Goal: Transaction & Acquisition: Book appointment/travel/reservation

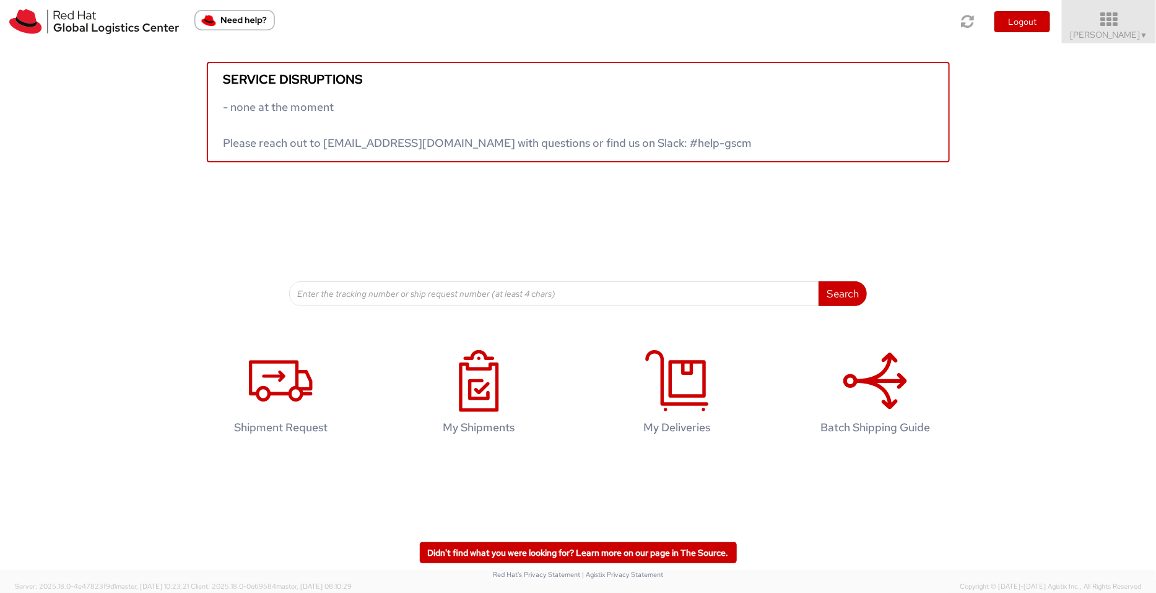
click at [1112, 31] on span "Pallav Sen Gupta ▼" at bounding box center [1109, 34] width 77 height 11
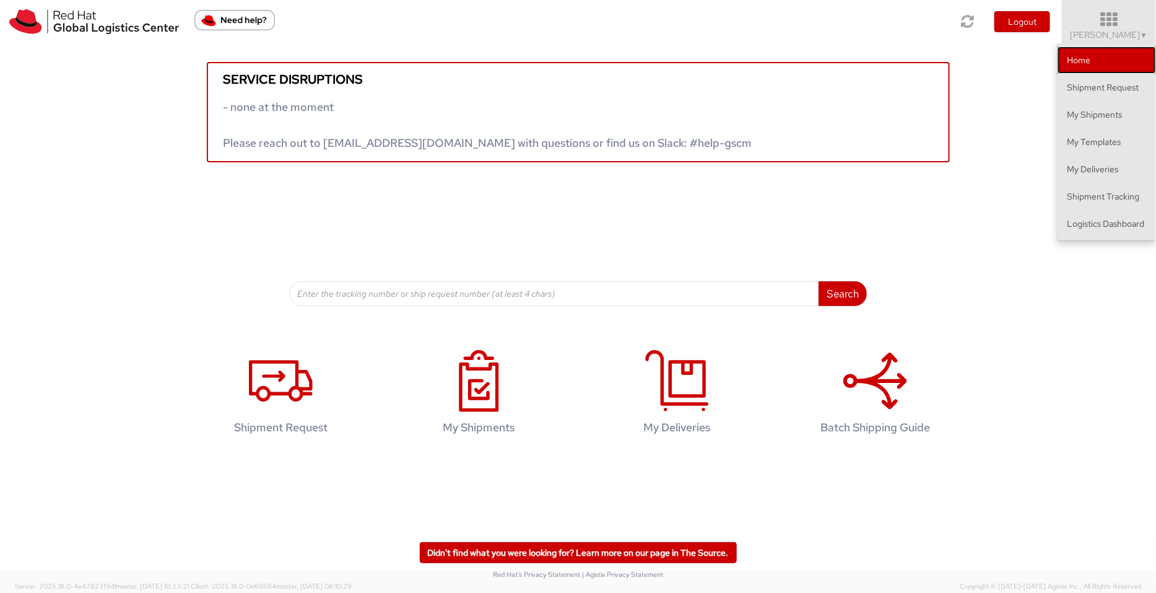
click at [1094, 57] on link "Home" at bounding box center [1107, 59] width 98 height 27
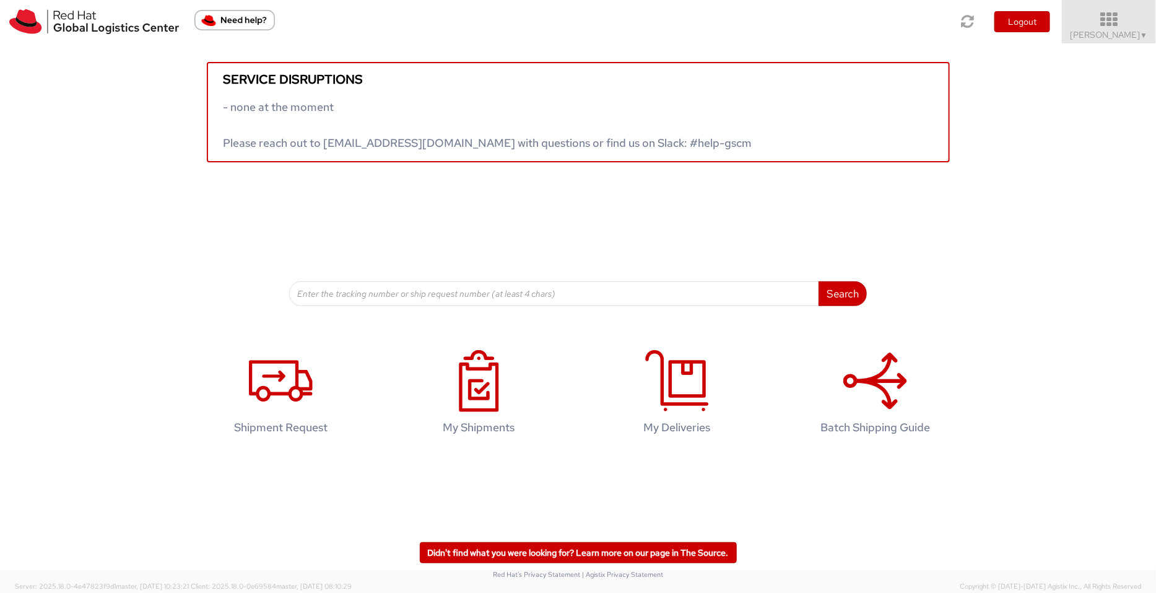
click at [1104, 17] on icon at bounding box center [1109, 19] width 108 height 17
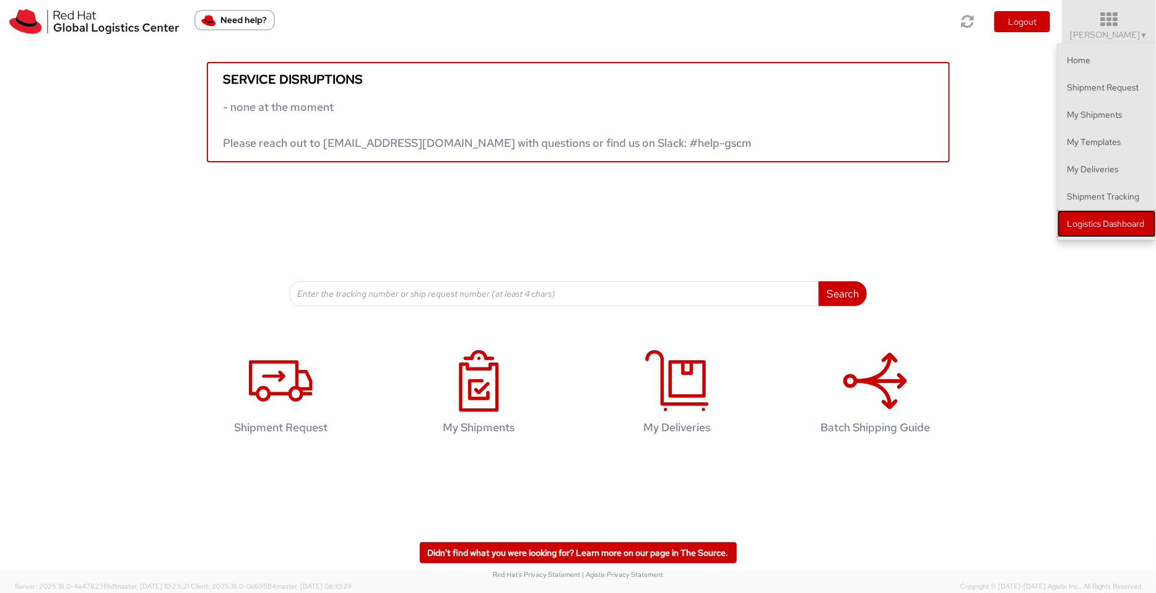
click at [1132, 223] on link "Logistics Dashboard" at bounding box center [1107, 223] width 98 height 27
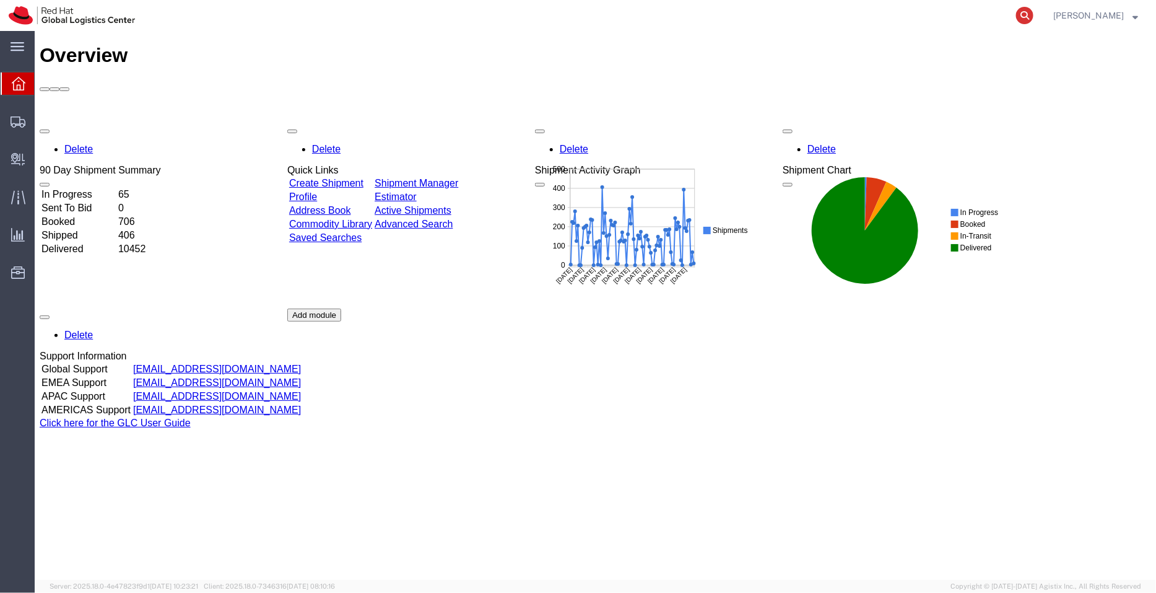
click at [1023, 7] on icon at bounding box center [1024, 15] width 17 height 17
paste input "56684037"
type input "56684037"
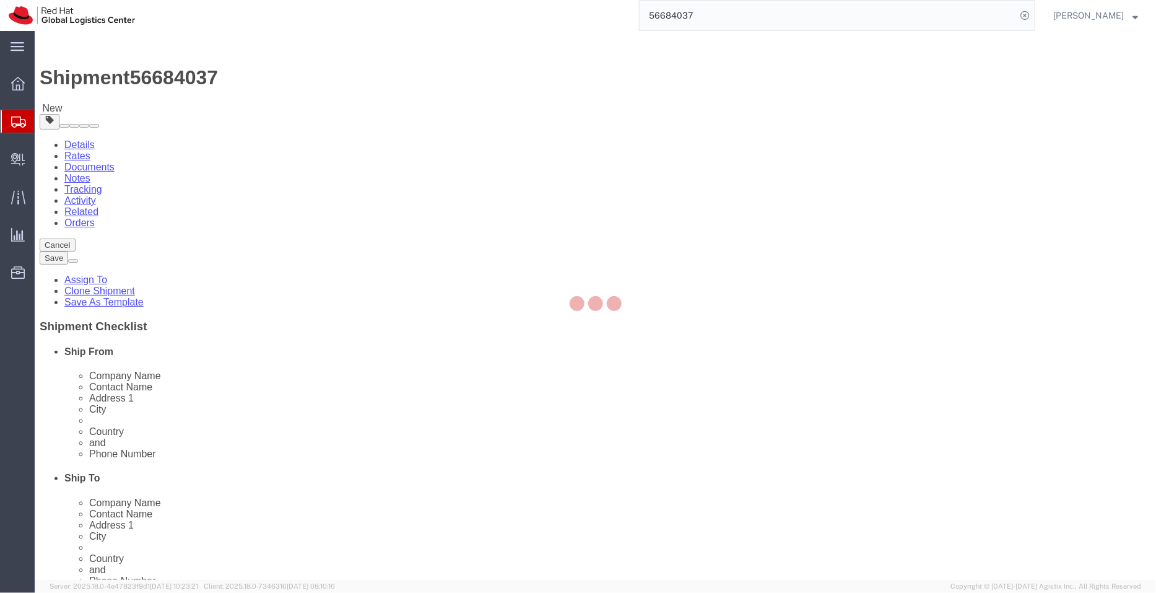
select select "37986"
select select
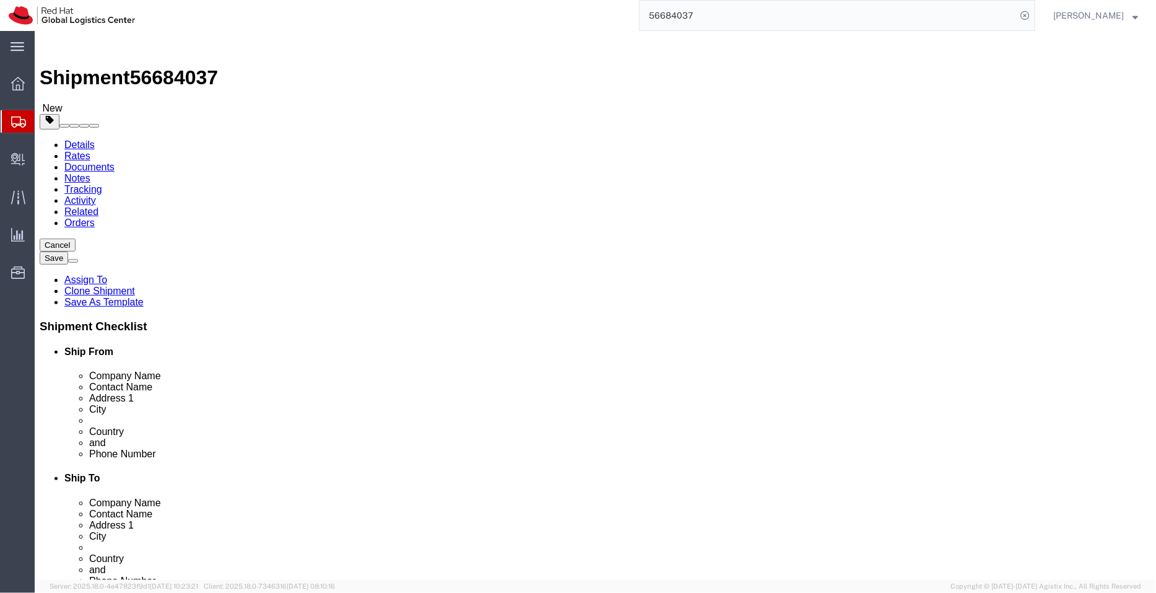
click link "ADDITIONAL INFORMATION"
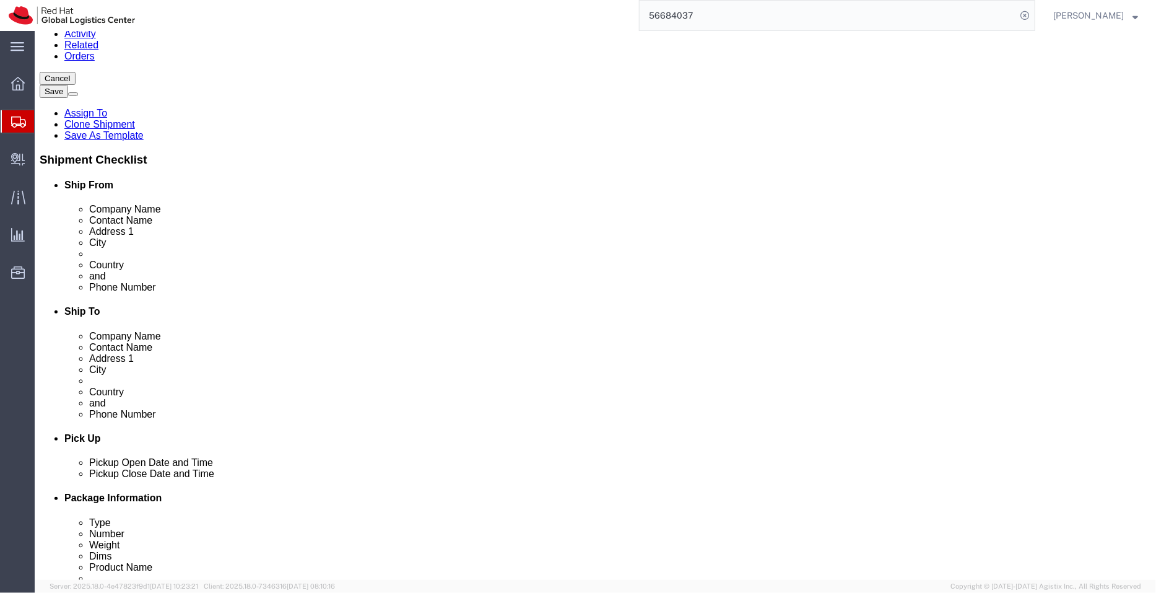
scroll to position [168, 0]
click div "Location My Profile Location [GEOGRAPHIC_DATA] - [GEOGRAPHIC_DATA] - [GEOGRAPHI…"
click link "ADDITIONAL INFORMATION"
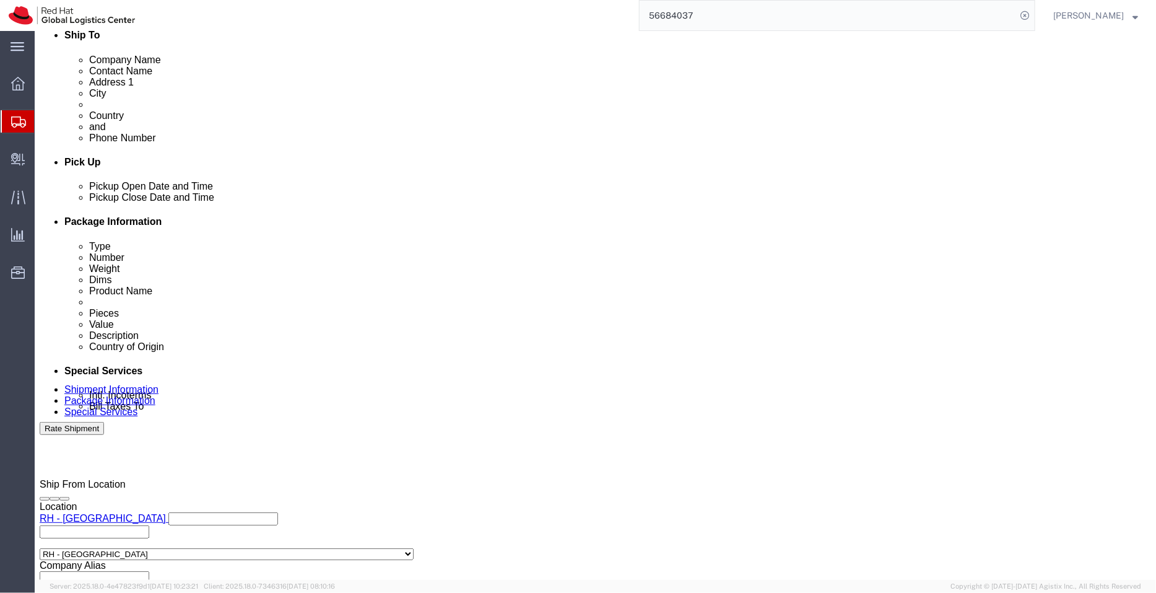
scroll to position [445, 0]
click div "[DATE] 7:21 PM"
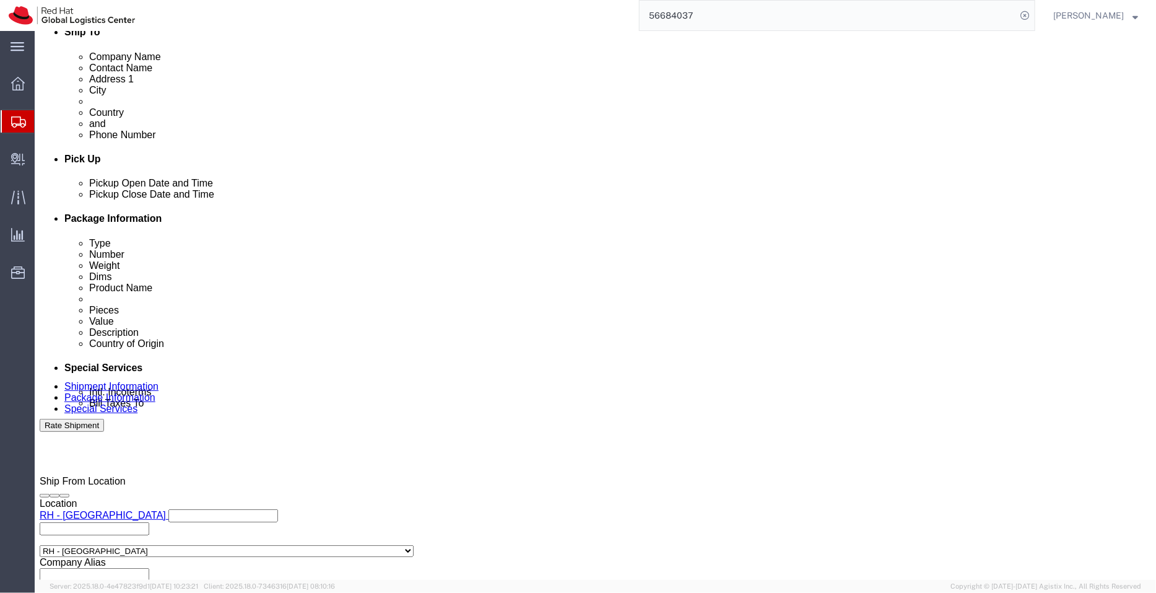
click input "7:21 PM"
type input "4:30 PM"
click button "Apply"
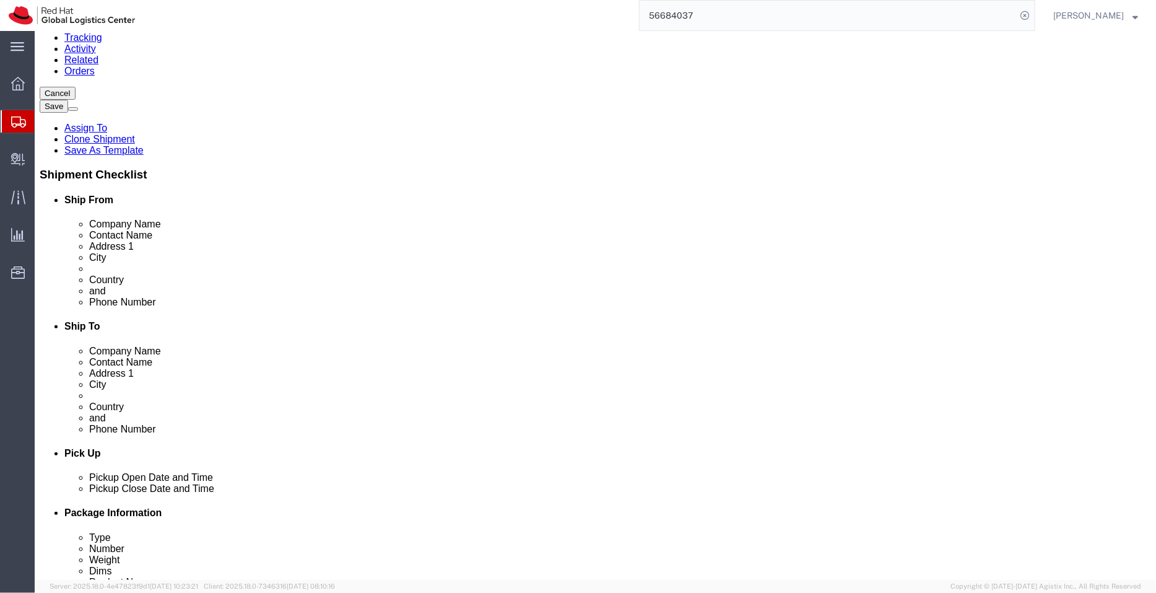
scroll to position [0, 0]
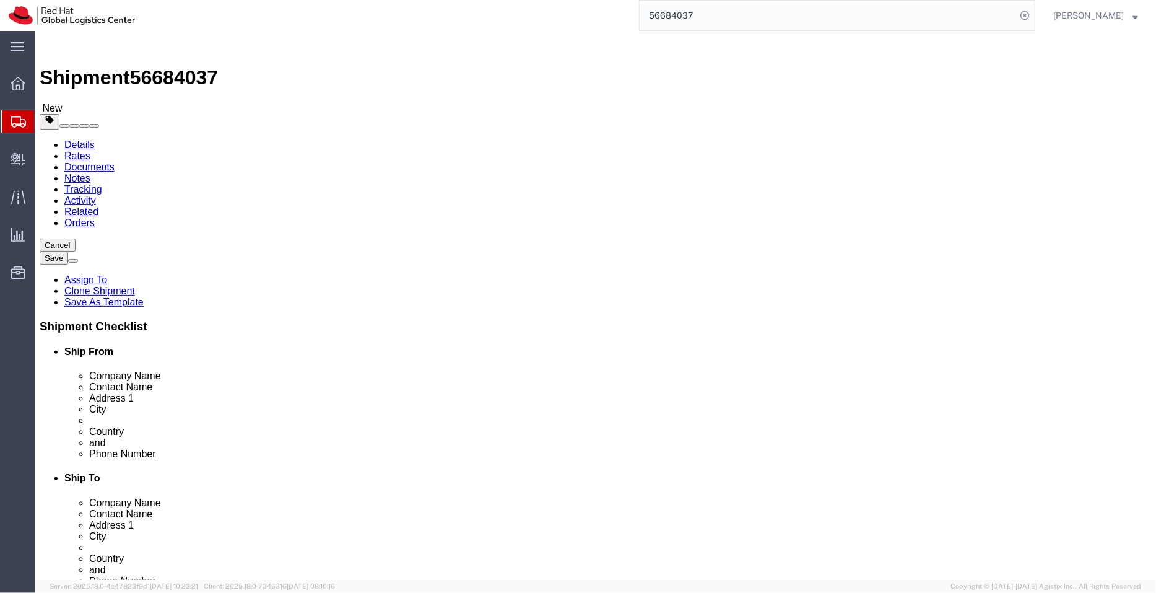
click input "Opposite [GEOGRAPHIC_DATA] - 302001"
type input "Opposite [GEOGRAPHIC_DATA]"
click icon
drag, startPoint x: 194, startPoint y: 282, endPoint x: 131, endPoint y: 282, distance: 63.8
click div "Weight 0.50 Select kgs lbs Ship. t°"
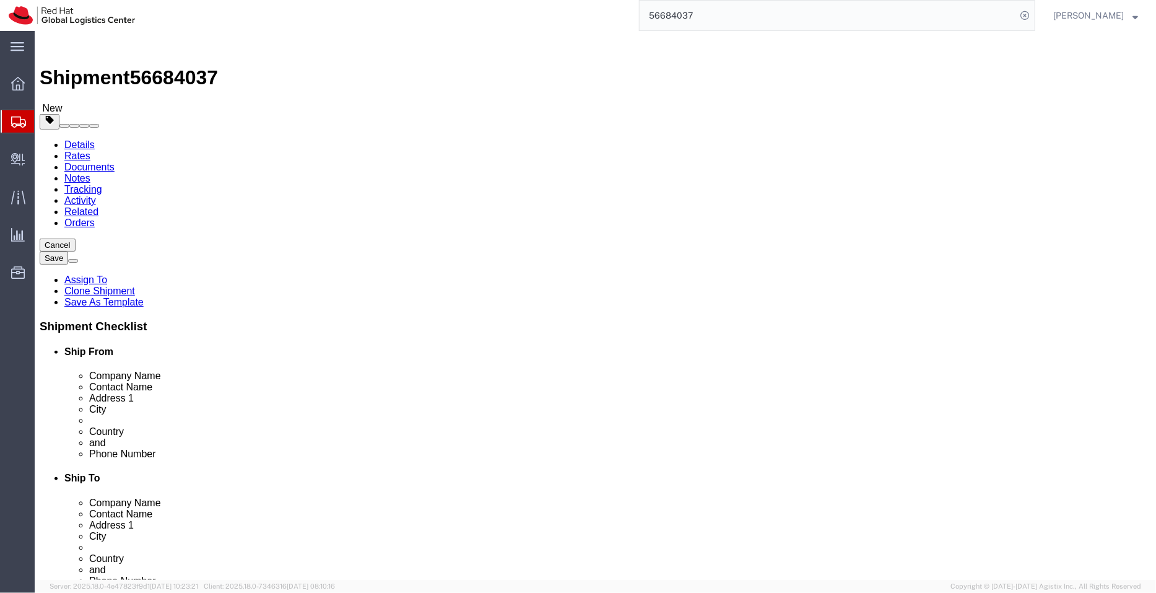
type input "3"
click div "Previous Continue"
drag, startPoint x: 313, startPoint y: 260, endPoint x: 263, endPoint y: 256, distance: 50.9
click div "Length 24.13 x Width 31.75 x Height 0.64 Select cm ft in"
type input "3"
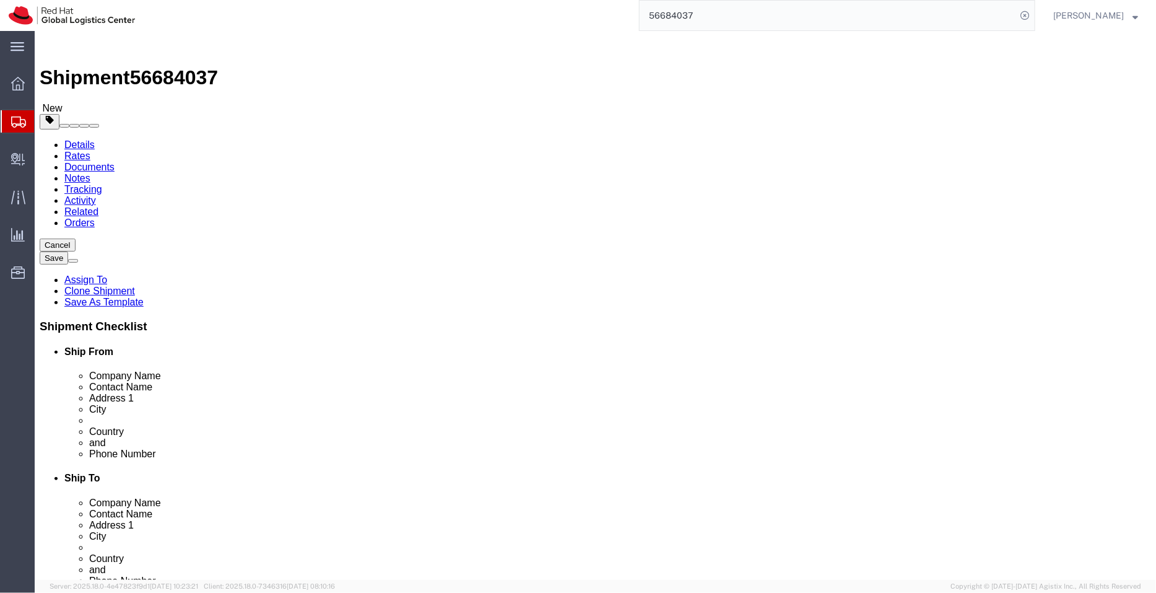
click dd "1.00 INR"
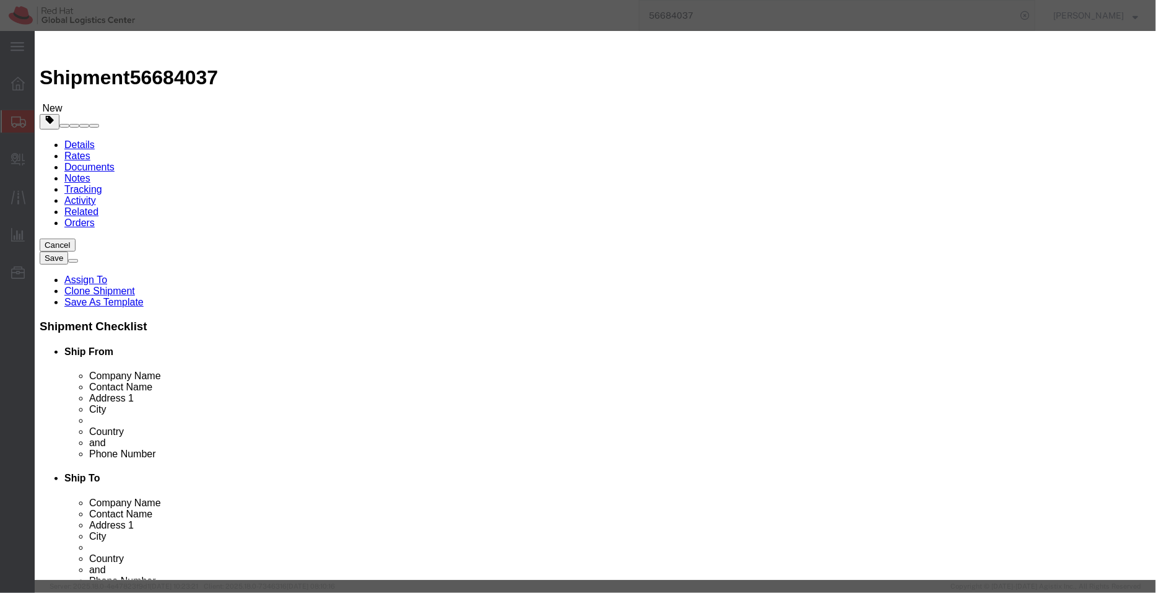
drag, startPoint x: 373, startPoint y: 94, endPoint x: 294, endPoint y: 90, distance: 78.7
click div "Product Name R-CAT Documents"
type input "Documents"
click textarea
paste textarea "R-CAT"
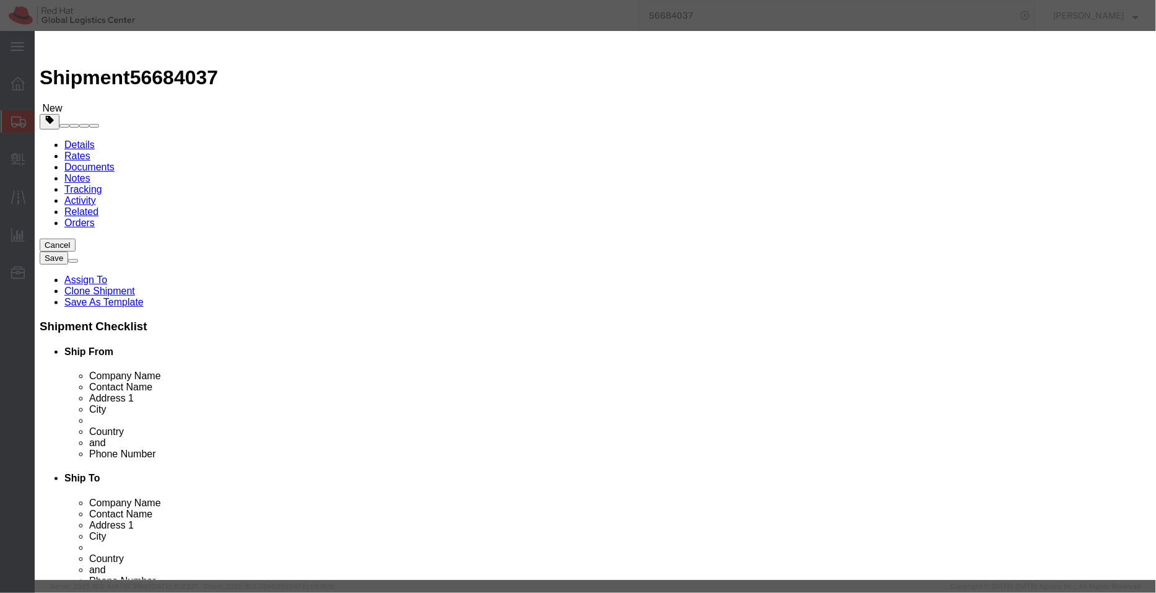
type textarea "R-CAT"
click div "Commodity library"
click select "Select [GEOGRAPHIC_DATA] [GEOGRAPHIC_DATA] [GEOGRAPHIC_DATA] [GEOGRAPHIC_DATA] …"
select select "IN"
click select "Select [GEOGRAPHIC_DATA] [GEOGRAPHIC_DATA] [GEOGRAPHIC_DATA] [GEOGRAPHIC_DATA] …"
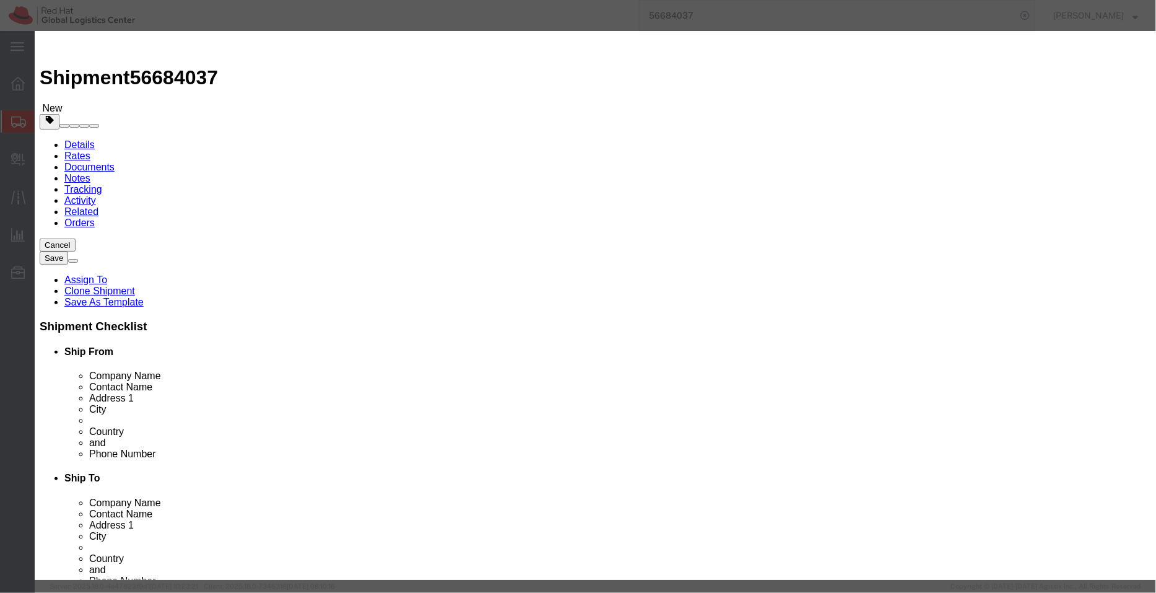
click button "Save & Close"
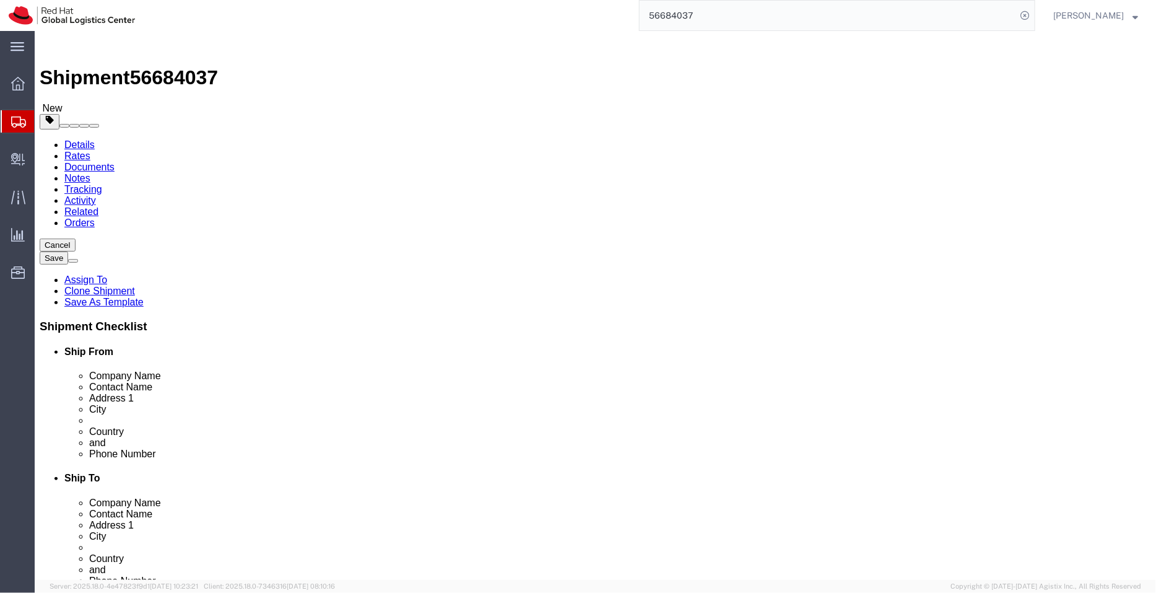
click icon
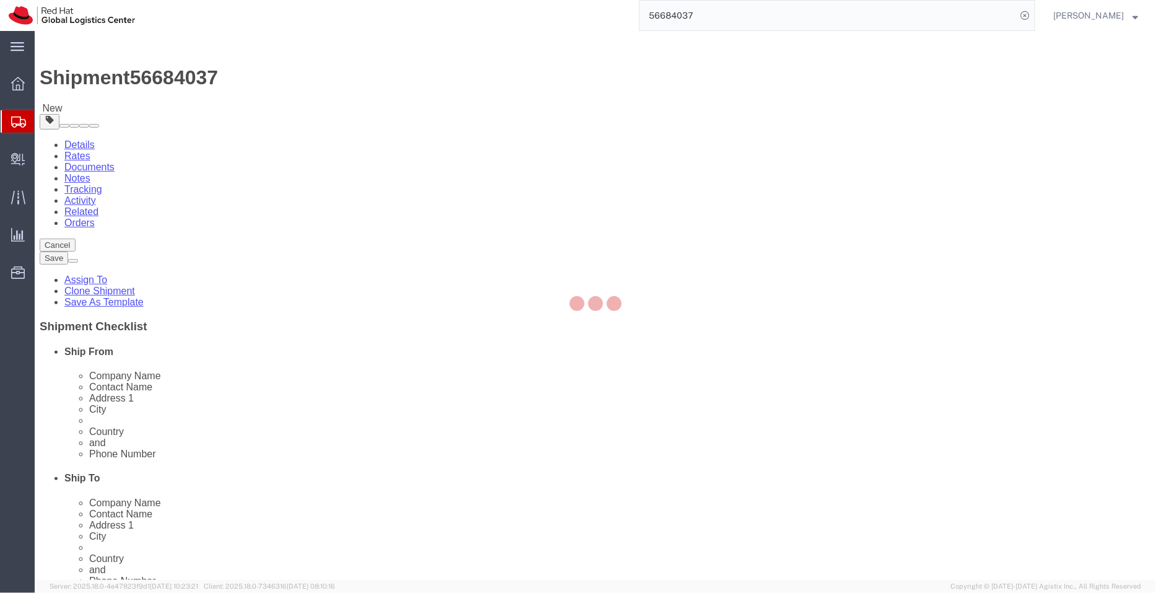
select select "COSTCENTER"
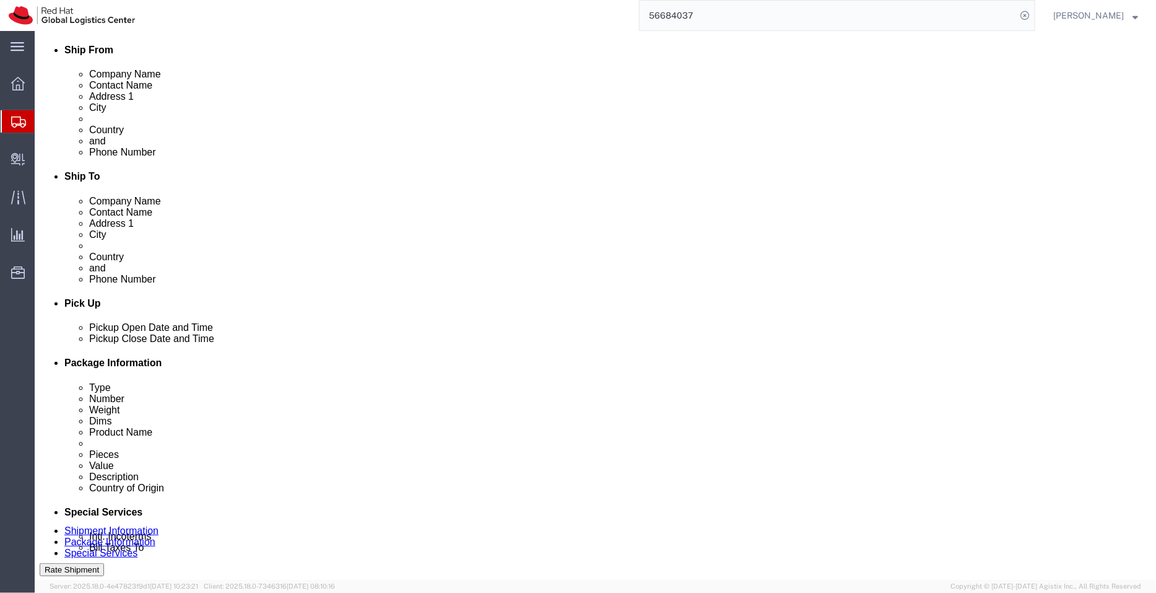
scroll to position [303, 0]
click select "Select Free of Charge Free of Cost NET 30 NET 45 NET 60 See Comment"
select select "FREE_OF_COST"
click select "Select Free of Charge Free of Cost NET 30 NET 45 NET 60 See Comment"
click select "Select Gift Personal Effects Repair/Warranty Return Sample Sold Temporary/Not S…"
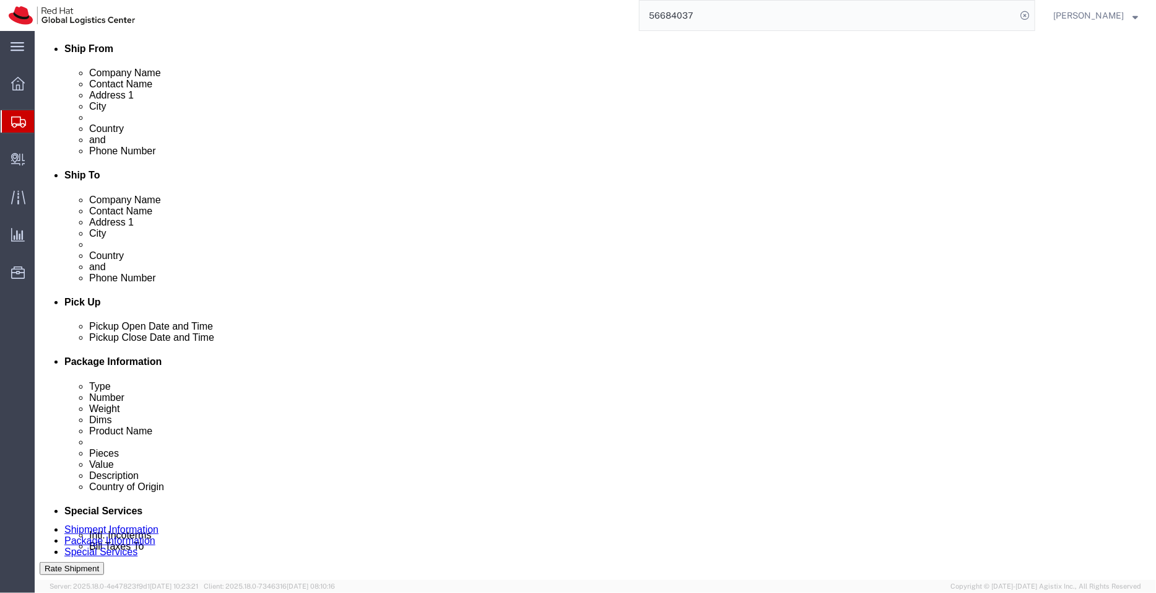
select select "SAMPLE"
click select "Select Gift Personal Effects Repair/Warranty Return Sample Sold Temporary/Not S…"
click textarea
type textarea "Documents"
click button "Rate Shipment"
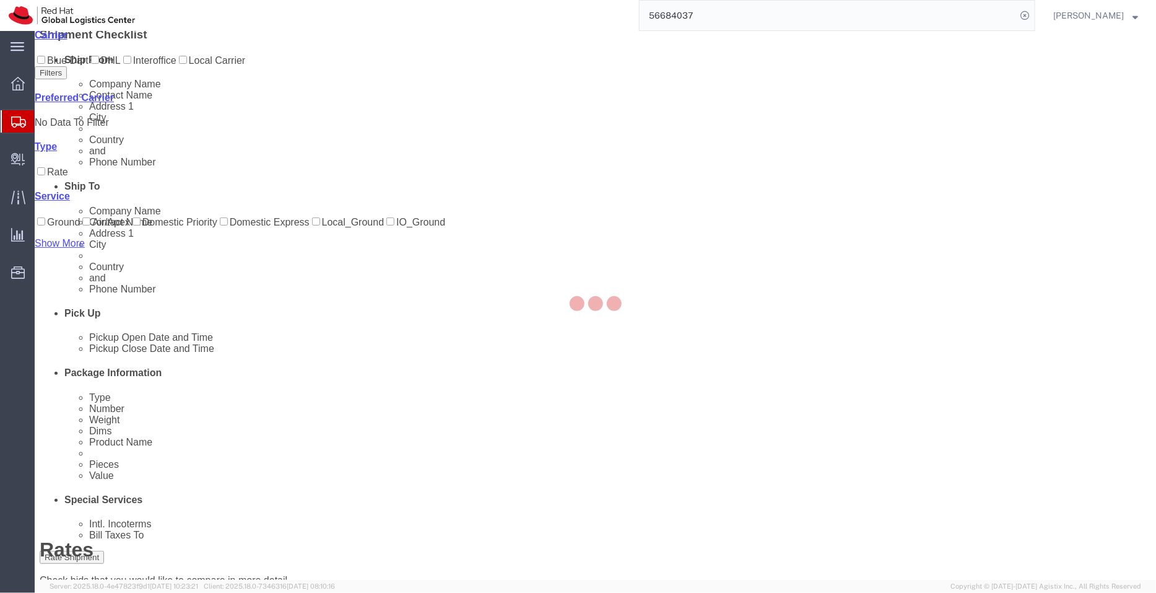
scroll to position [0, 0]
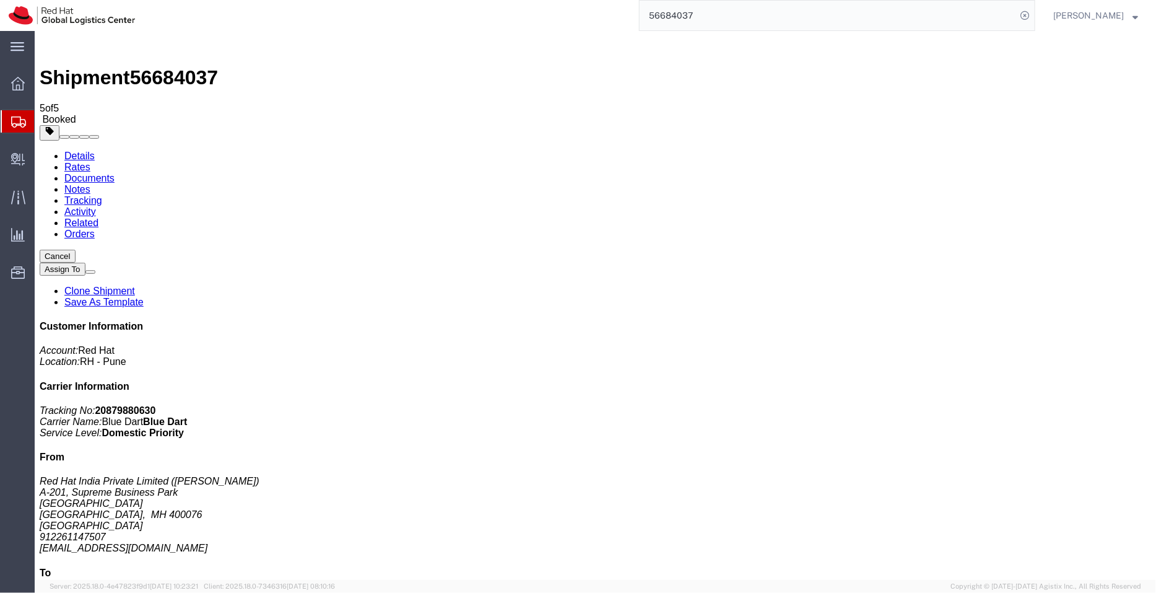
click at [83, 150] on link "Details" at bounding box center [79, 155] width 30 height 11
click link "Schedule pickup request"
drag, startPoint x: 598, startPoint y: 147, endPoint x: 455, endPoint y: 128, distance: 145.0
click div "Pickup & Delivery Dates [DATE] 16:30 - [DATE] 17:30 Pickup request number : 788…"
copy div "[DATE] 16:30 - [DATE] 17:30 Pickup request number : 78805745"
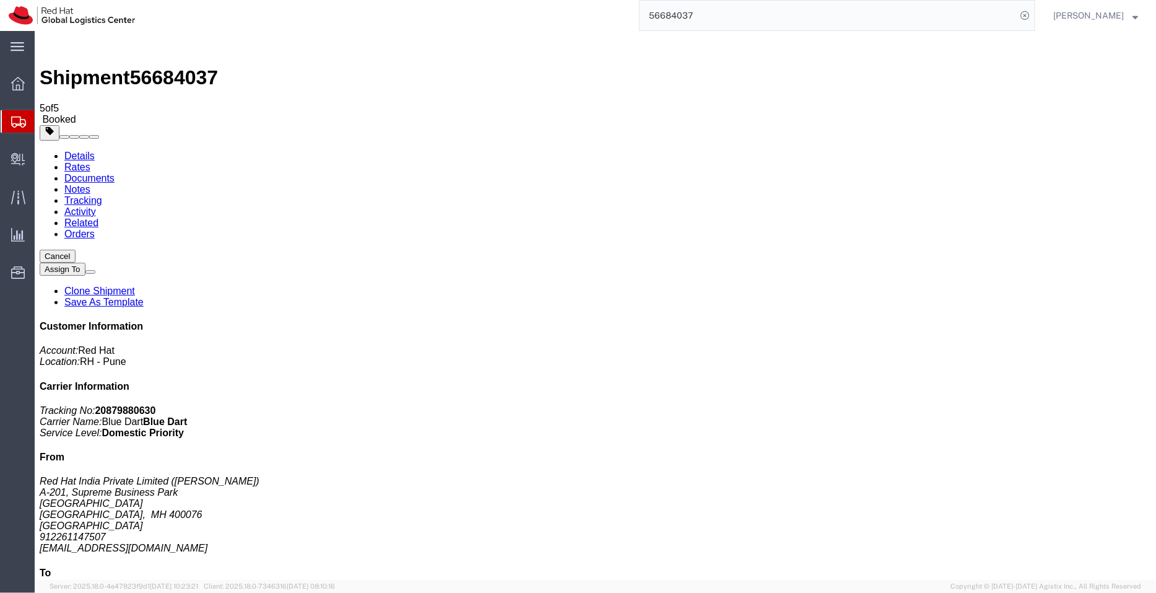
click link "Documents"
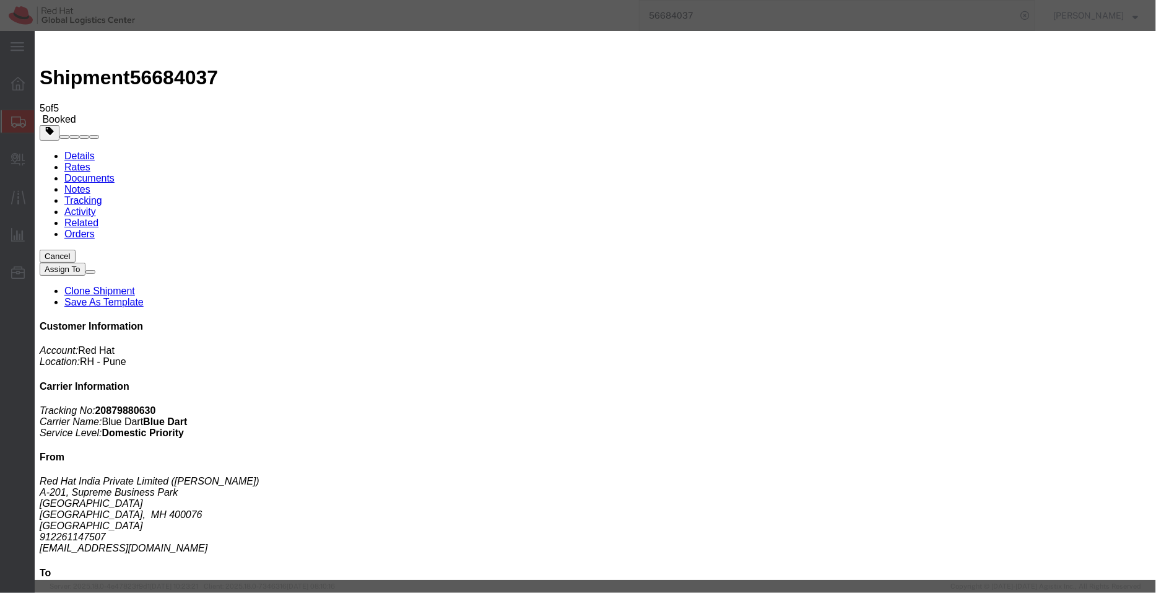
paste textarea "[DATE] 16:30 - [DATE] 17:30 Pickup request number: 78805745"
type textarea "Pickup date/time -09/03/2025 16:30 [DATE] 17:30 Blue Dart Pickup request number…"
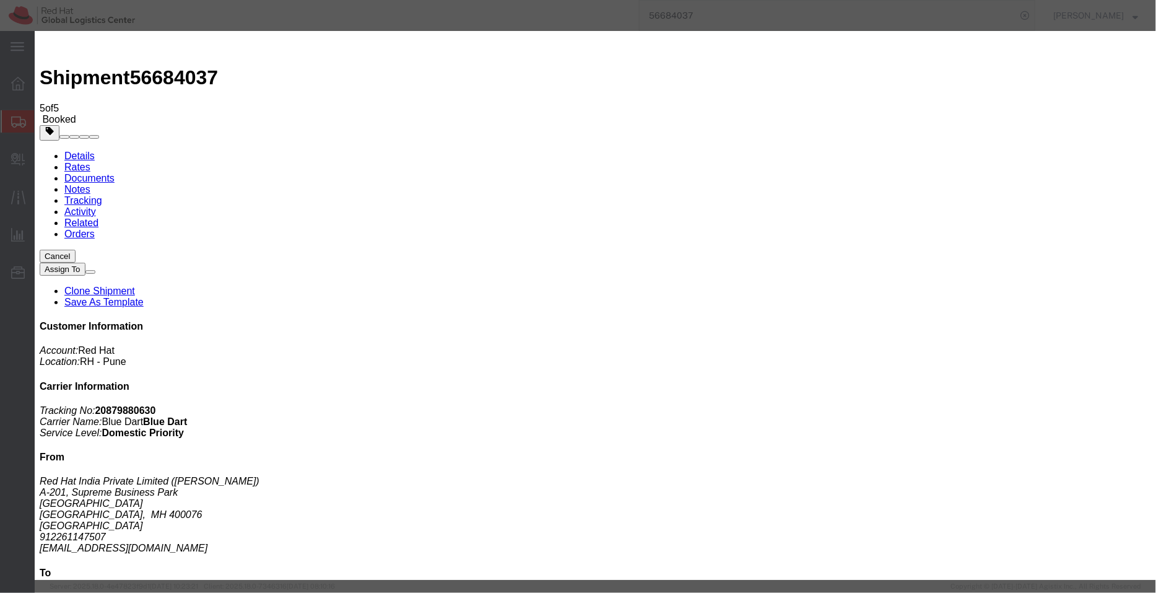
checkbox input "false"
type input "vvaddan"
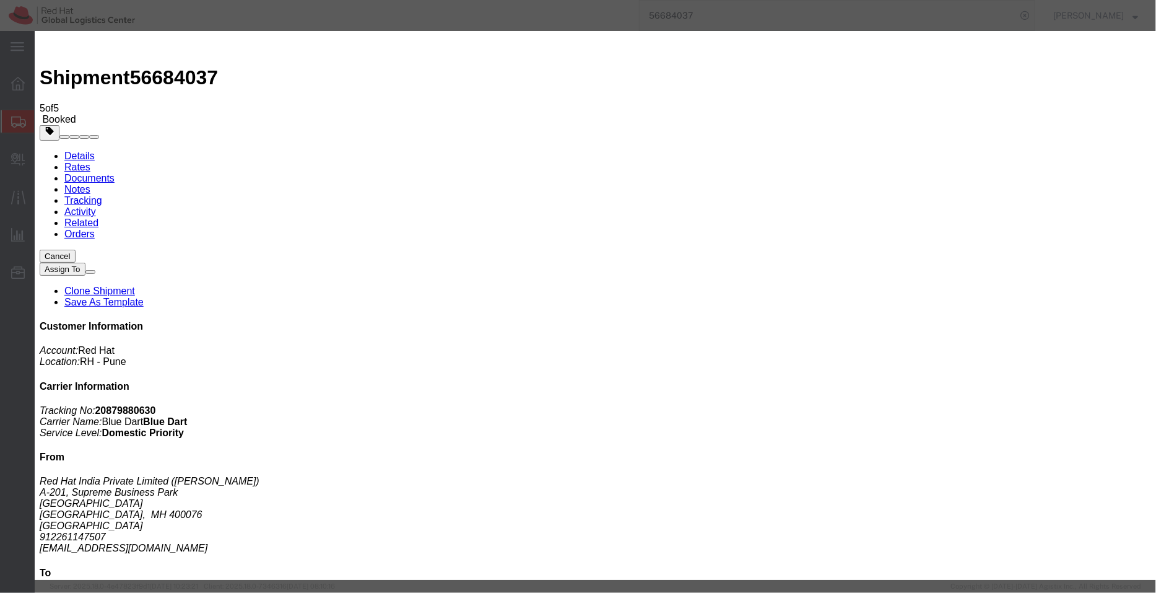
checkbox input "true"
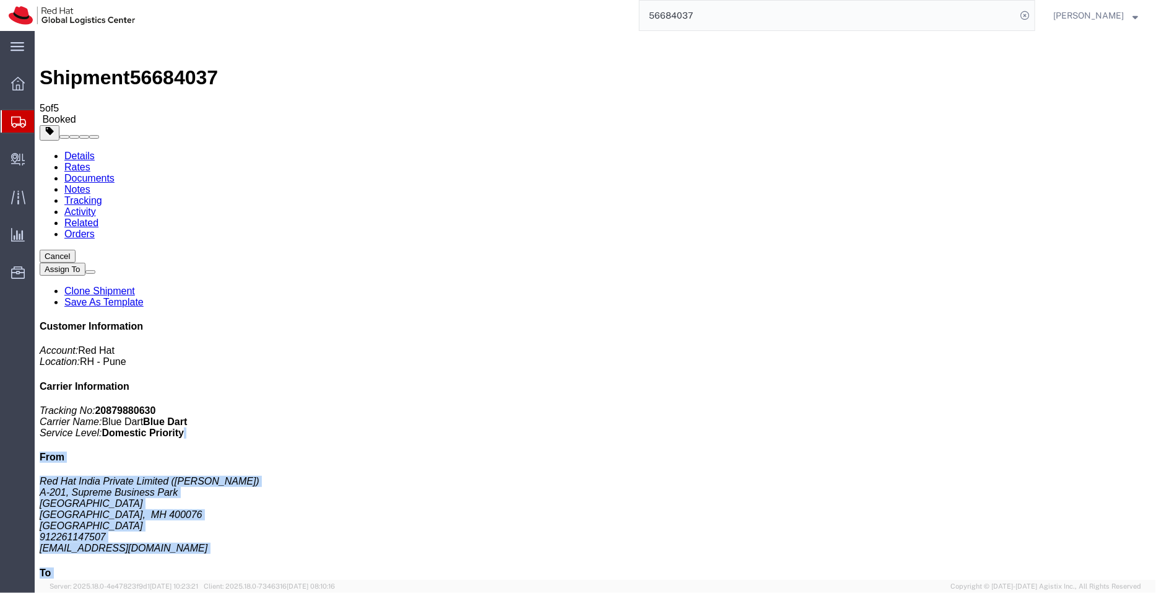
drag, startPoint x: 1066, startPoint y: 217, endPoint x: 917, endPoint y: 194, distance: 151.1
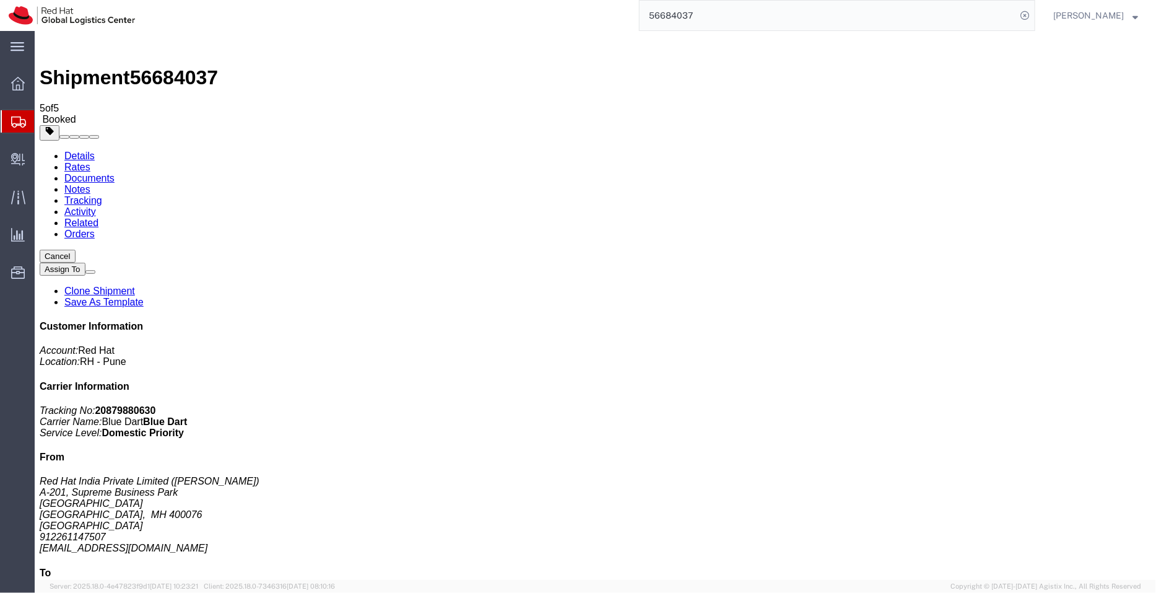
click at [1085, 404] on p "Tracking No: 20879880630 Carrier Name: Blue Dart Blue Dart Service Level: Domes…" at bounding box center [595, 420] width 1112 height 33
drag, startPoint x: 1067, startPoint y: 217, endPoint x: 928, endPoint y: 185, distance: 141.7
click at [928, 320] on div "Customer Information Account: Red Hat Location: RH - Pune Carrier Information T…" at bounding box center [595, 546] width 1112 height 453
copy p "Tracking No: 20879880630 Carrier Name: Blue Dart Blue Dart Service Level: Domes…"
click at [69, 150] on link "Details" at bounding box center [79, 155] width 30 height 11
